Goal: Communication & Community: Answer question/provide support

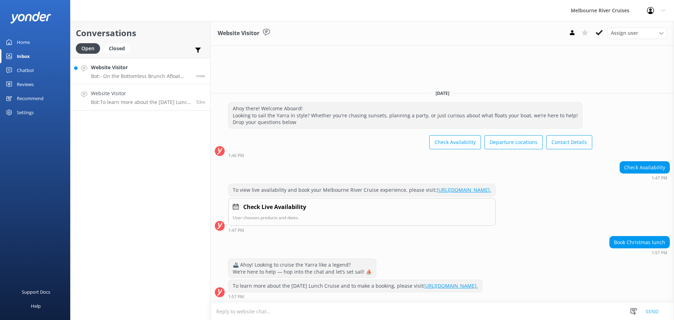
click at [107, 74] on p "Bot: - On the Bottomless Brunch Afloat Brunch Cruise, spirits are available for…" at bounding box center [141, 76] width 100 height 6
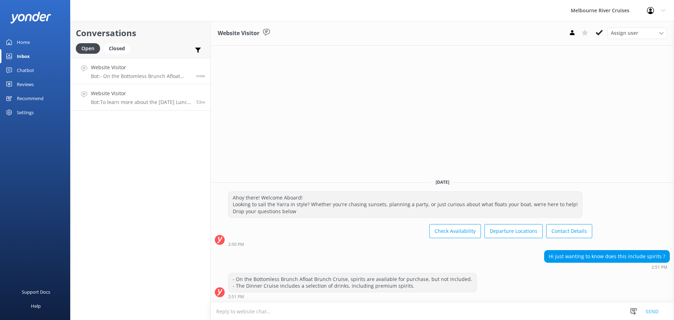
click at [109, 99] on div "Website Visitor Bot: To learn more about the [DATE] Lunch Cruise and to make a …" at bounding box center [141, 97] width 100 height 15
